Goal: Find specific page/section: Find specific page/section

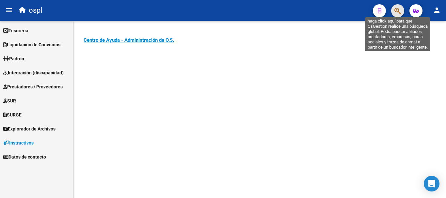
click at [400, 9] on icon "button" at bounding box center [398, 11] width 7 height 8
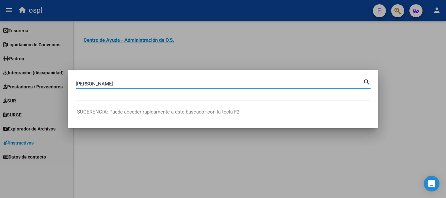
type input "[PERSON_NAME]"
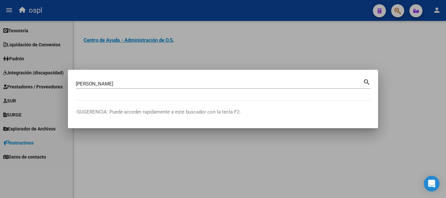
click at [367, 80] on mat-icon "search" at bounding box center [367, 82] width 8 height 8
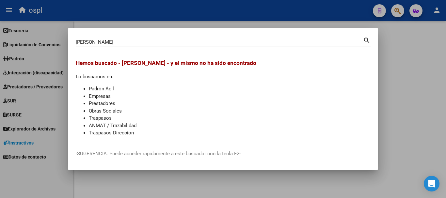
click at [403, 77] on div at bounding box center [223, 99] width 446 height 198
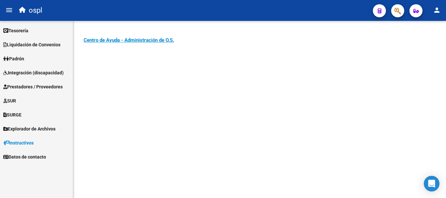
click at [41, 72] on span "Integración (discapacidad)" at bounding box center [33, 72] width 60 height 7
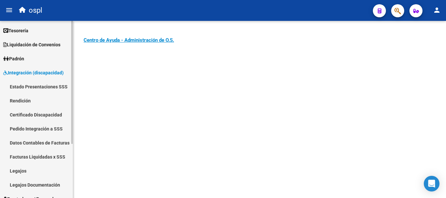
scroll to position [33, 0]
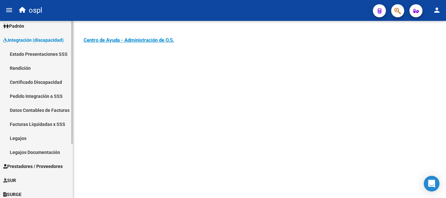
click at [22, 138] on link "Legajos" at bounding box center [36, 138] width 73 height 14
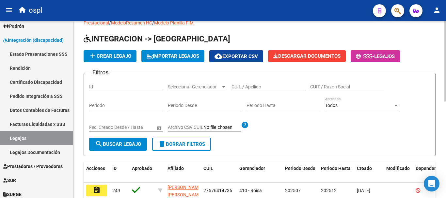
scroll to position [33, 0]
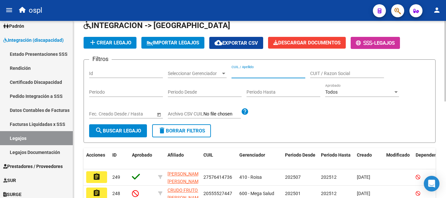
click at [285, 74] on input "CUIL / Apellido" at bounding box center [269, 74] width 74 height 6
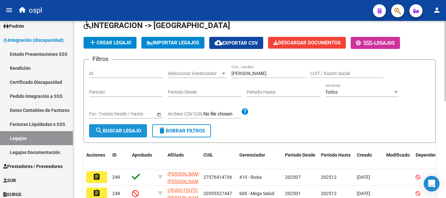
click at [131, 133] on span "search Buscar Legajo" at bounding box center [118, 131] width 46 height 6
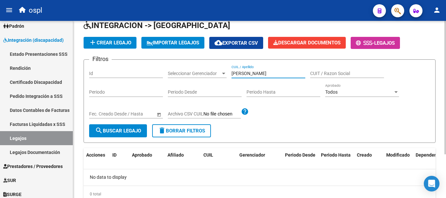
click at [253, 73] on input "[PERSON_NAME]" at bounding box center [269, 74] width 74 height 6
type input "monte"
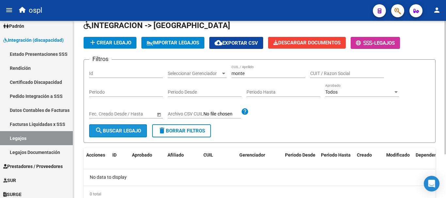
click at [108, 136] on button "search Buscar Legajo" at bounding box center [118, 130] width 58 height 13
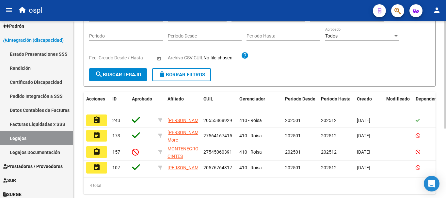
scroll to position [98, 0]
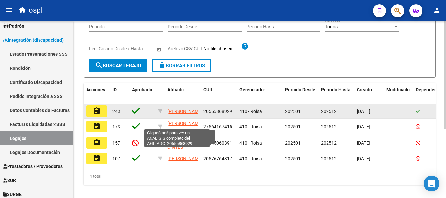
click at [180, 111] on span "[PERSON_NAME]" at bounding box center [185, 111] width 35 height 5
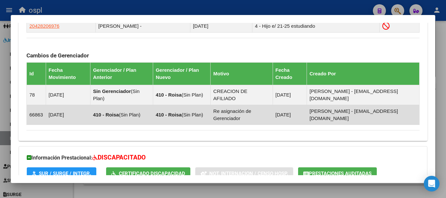
scroll to position [402, 0]
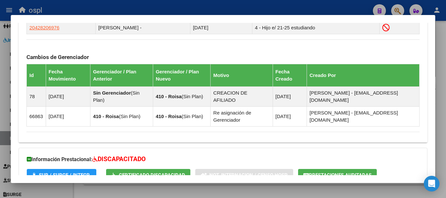
drag, startPoint x: 316, startPoint y: 9, endPoint x: 268, endPoint y: 1, distance: 48.8
click at [316, 9] on div at bounding box center [223, 99] width 446 height 198
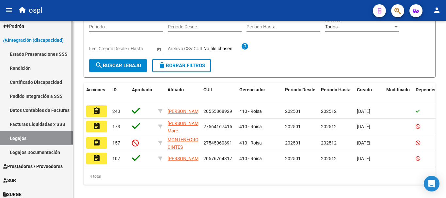
scroll to position [0, 0]
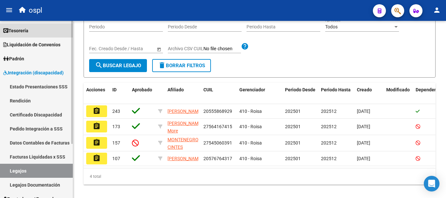
click at [26, 28] on span "Tesorería" at bounding box center [15, 30] width 25 height 7
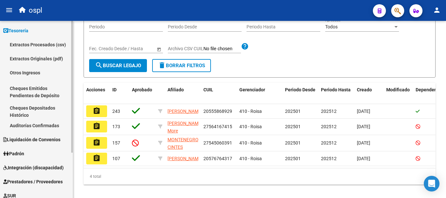
click at [40, 127] on link "Auditorías Confirmadas" at bounding box center [36, 126] width 73 height 14
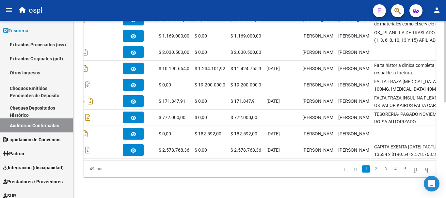
scroll to position [208, 0]
